Goal: Transaction & Acquisition: Purchase product/service

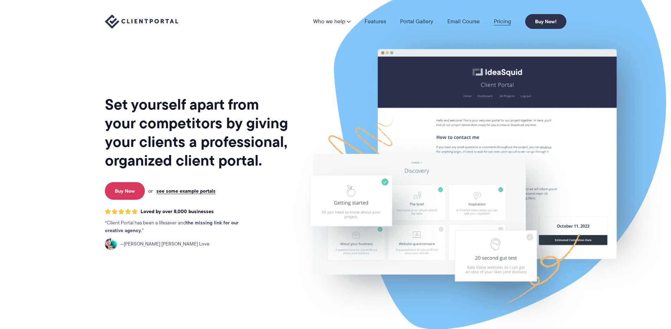
click at [500, 21] on link "Pricing" at bounding box center [502, 22] width 17 height 6
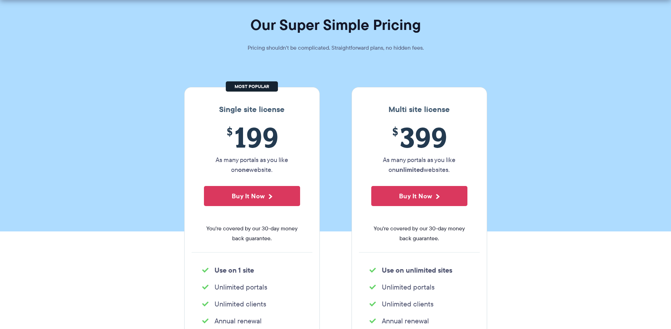
scroll to position [58, 0]
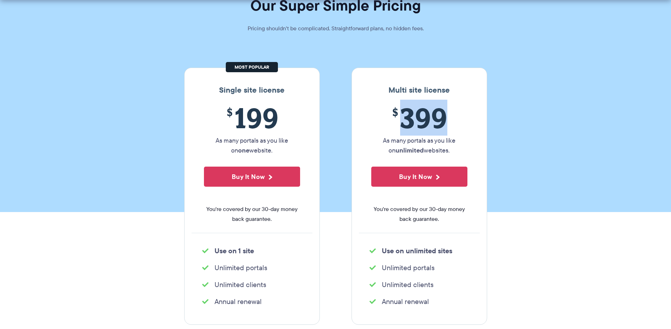
drag, startPoint x: 404, startPoint y: 124, endPoint x: 464, endPoint y: 132, distance: 60.0
click at [455, 126] on span "$ 399" at bounding box center [419, 118] width 96 height 32
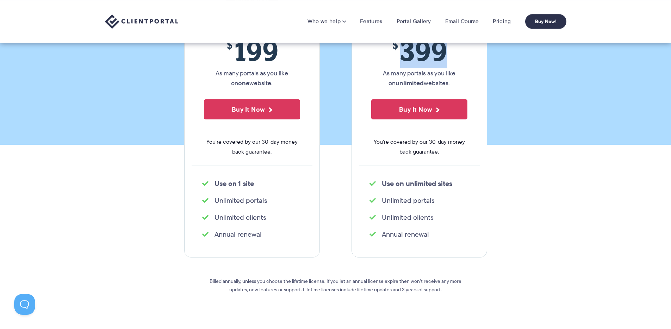
scroll to position [66, 0]
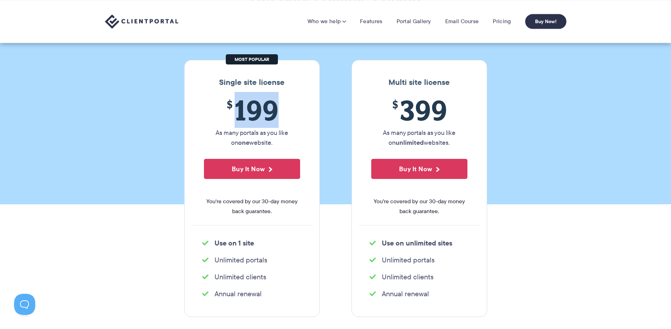
drag, startPoint x: 233, startPoint y: 117, endPoint x: 277, endPoint y: 127, distance: 45.1
click at [277, 126] on span "$ 199" at bounding box center [252, 110] width 96 height 32
click at [272, 119] on span "$ 199" at bounding box center [252, 110] width 96 height 32
drag, startPoint x: 381, startPoint y: 294, endPoint x: 428, endPoint y: 292, distance: 46.9
click at [428, 292] on li "Annual renewal" at bounding box center [419, 294] width 100 height 10
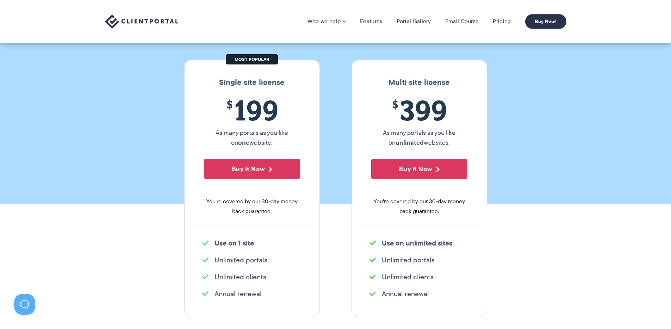
click at [425, 293] on li "Annual renewal" at bounding box center [419, 294] width 100 height 10
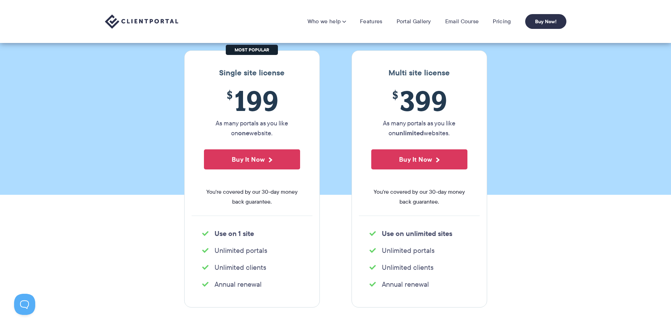
scroll to position [15, 0]
